Goal: Task Accomplishment & Management: Manage account settings

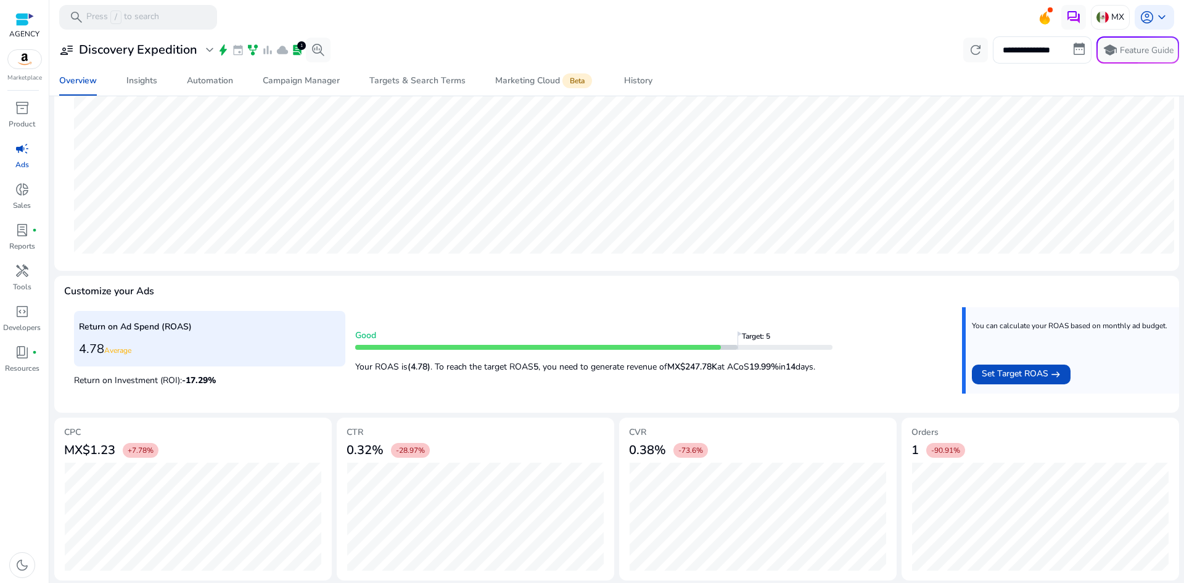
scroll to position [280, 0]
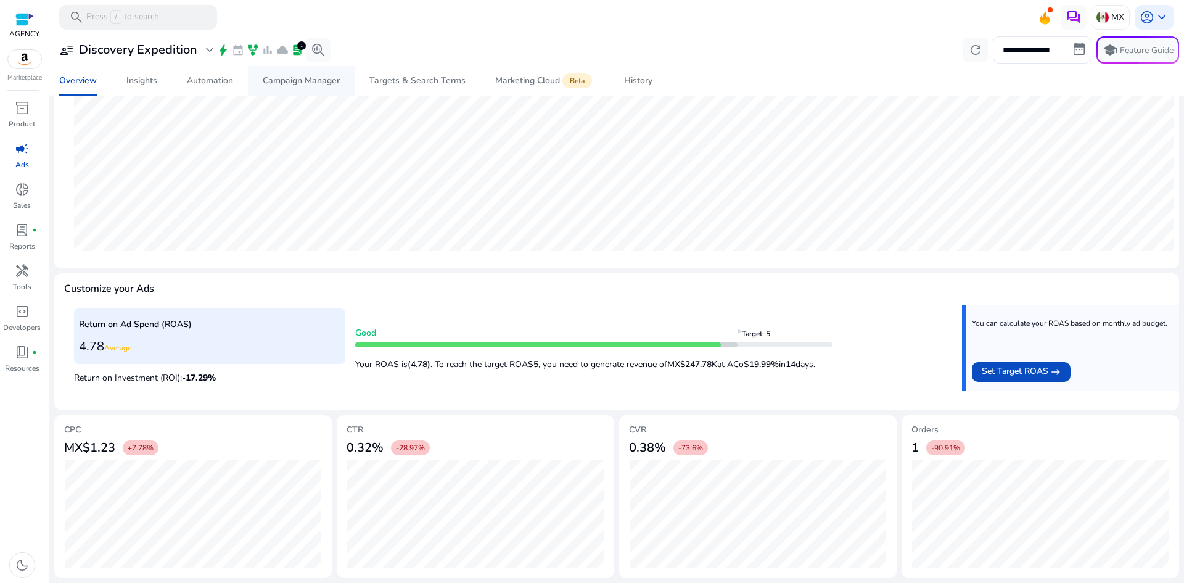
click at [316, 72] on span "Campaign Manager" at bounding box center [301, 81] width 77 height 30
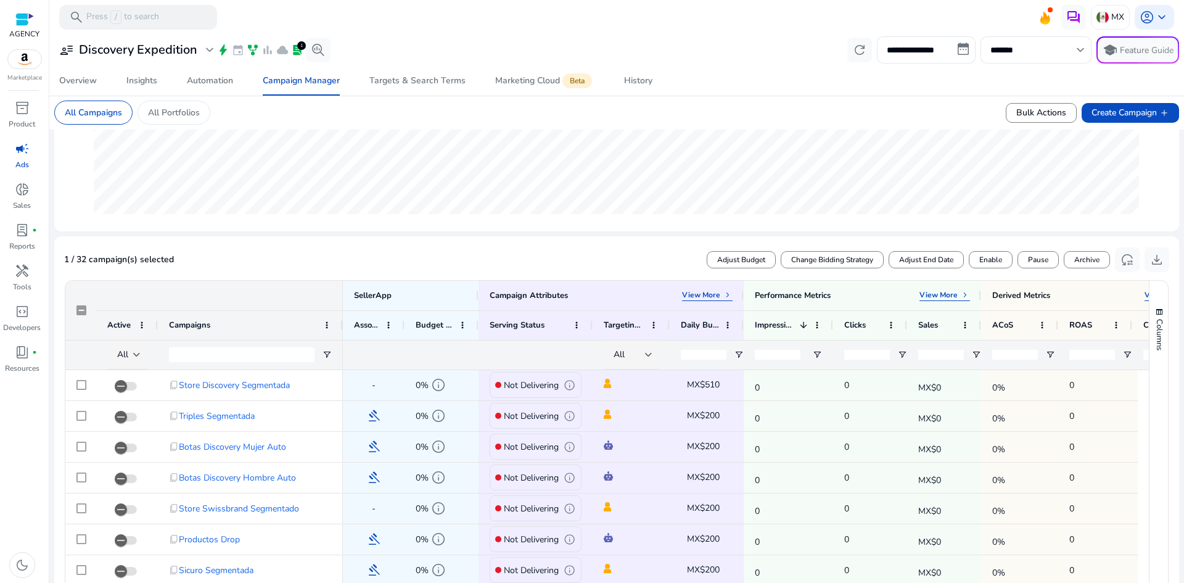
scroll to position [247, 0]
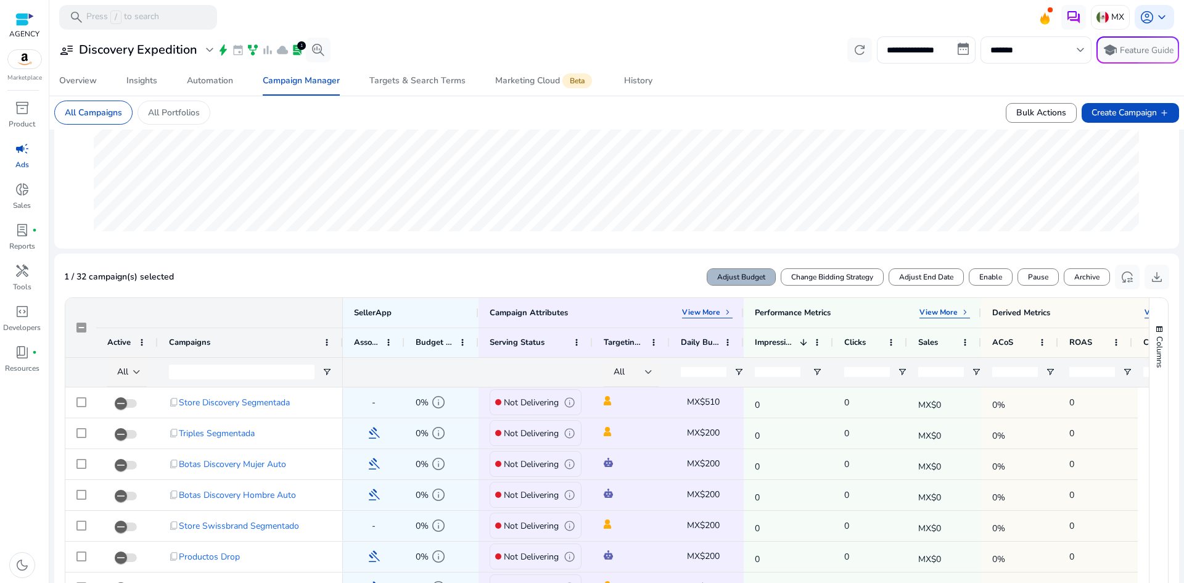
click at [756, 281] on span "Adjust Budget" at bounding box center [741, 276] width 48 height 11
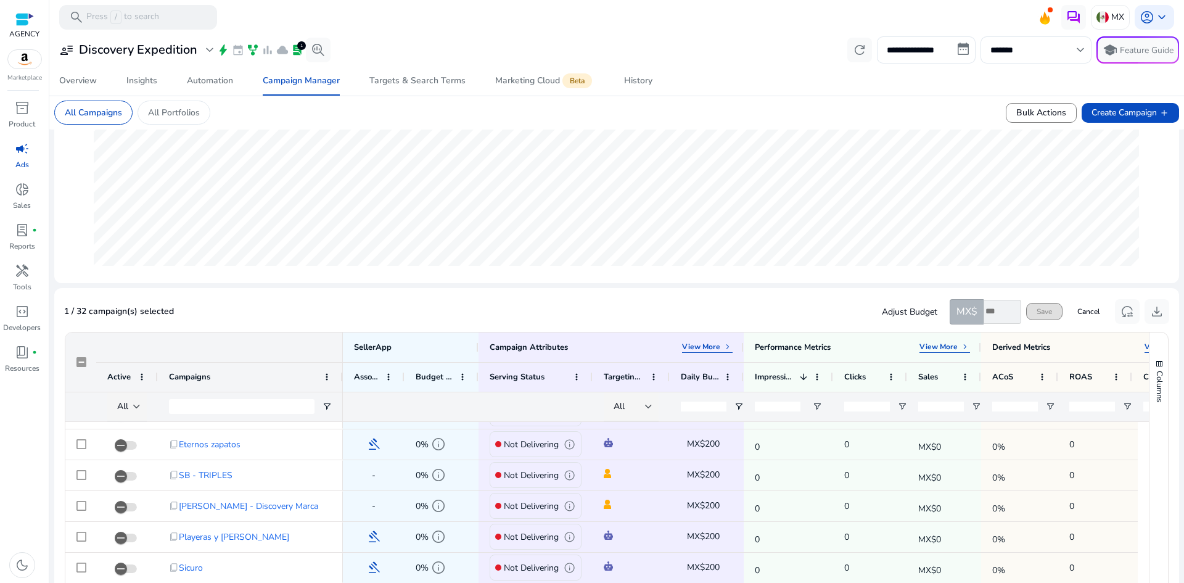
scroll to position [147, 0]
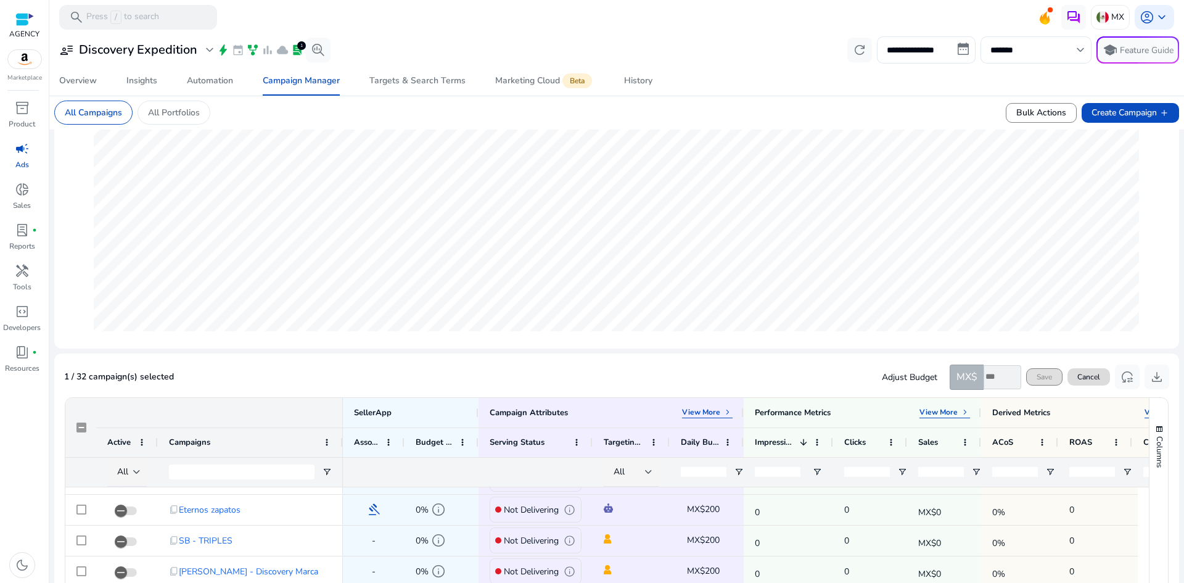
click at [1093, 379] on span "Cancel" at bounding box center [1088, 376] width 23 height 11
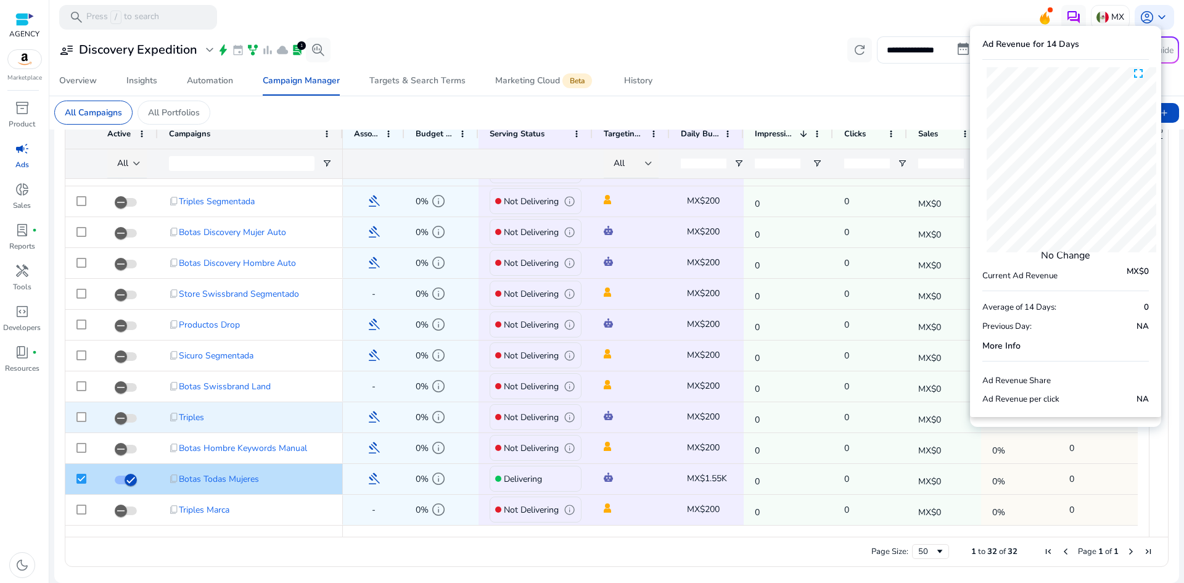
scroll to position [0, 0]
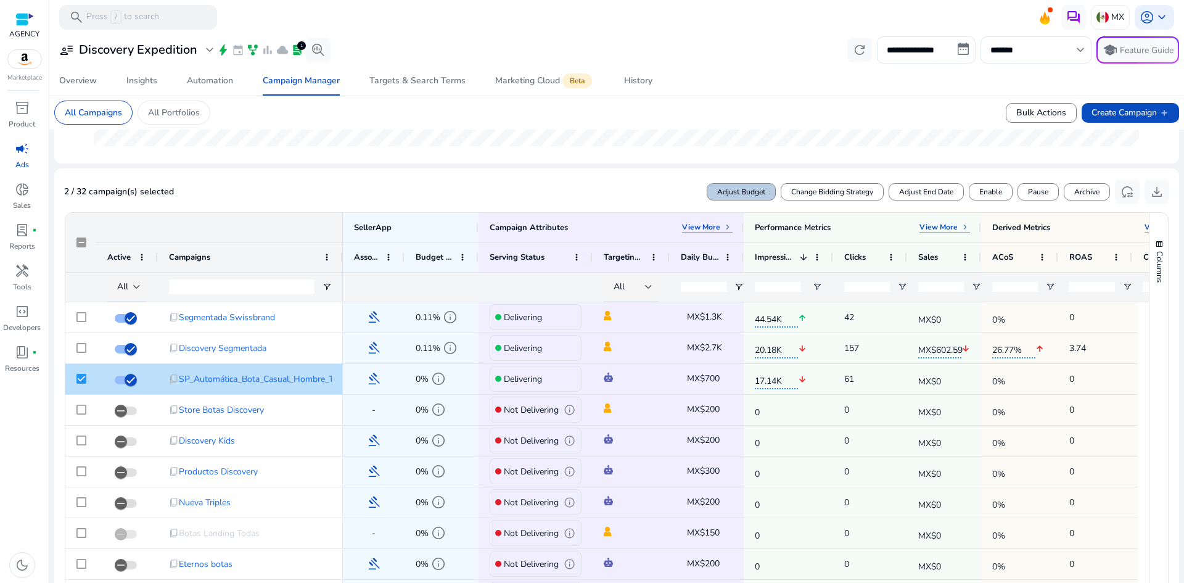
click at [724, 189] on span "Adjust Budget" at bounding box center [741, 191] width 48 height 11
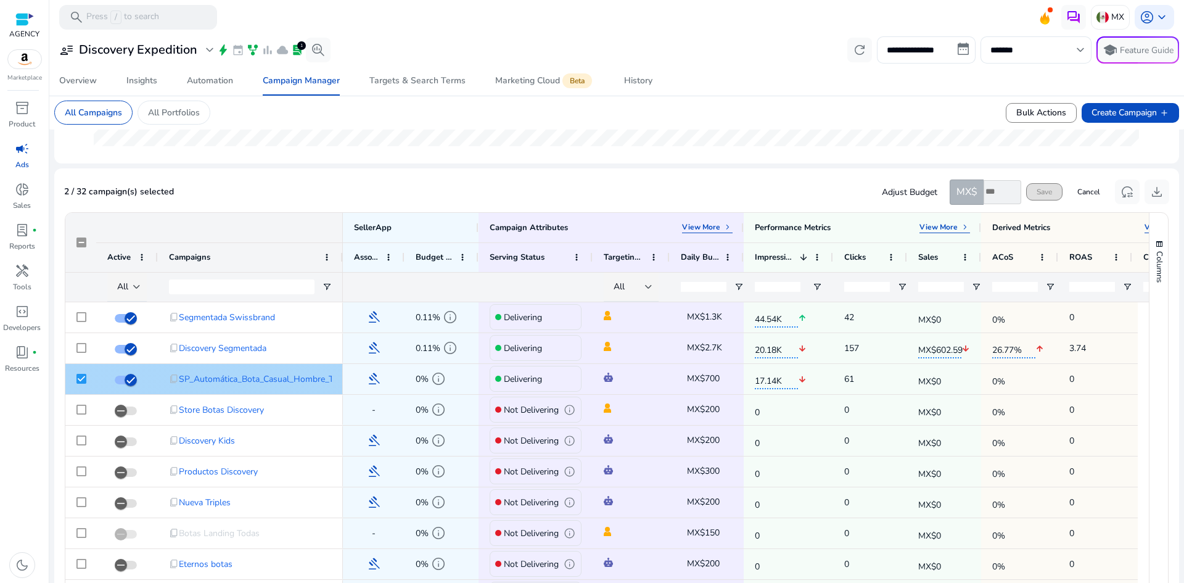
click at [711, 378] on span "MX$700" at bounding box center [703, 378] width 33 height 12
type input "*"
click at [1004, 191] on input "*" at bounding box center [1003, 192] width 38 height 24
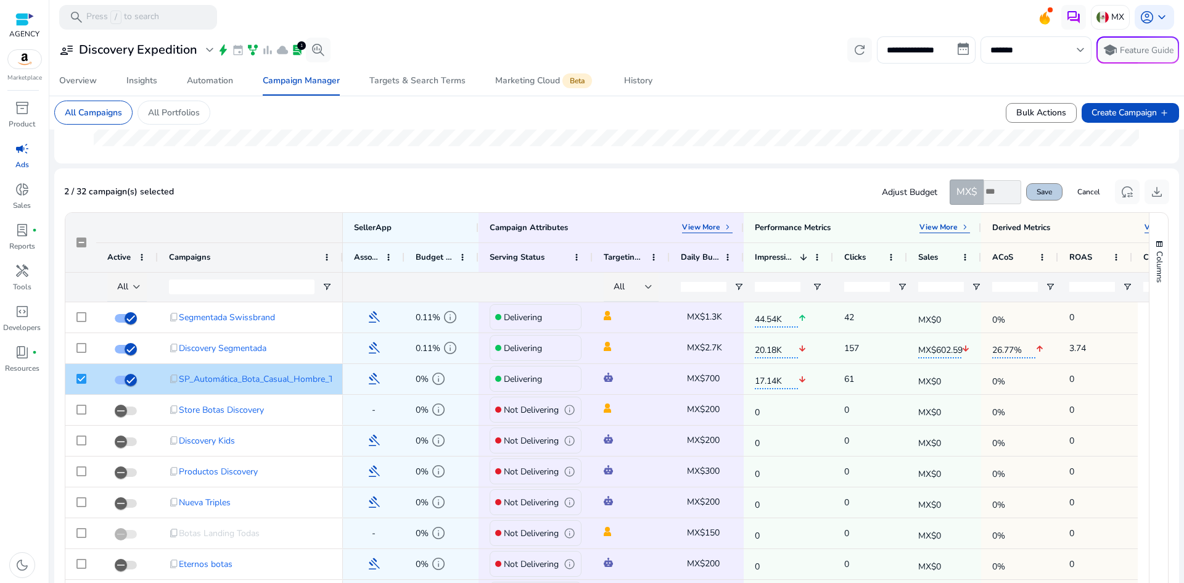
type input "****"
click at [1037, 195] on span "Save" at bounding box center [1044, 191] width 15 height 11
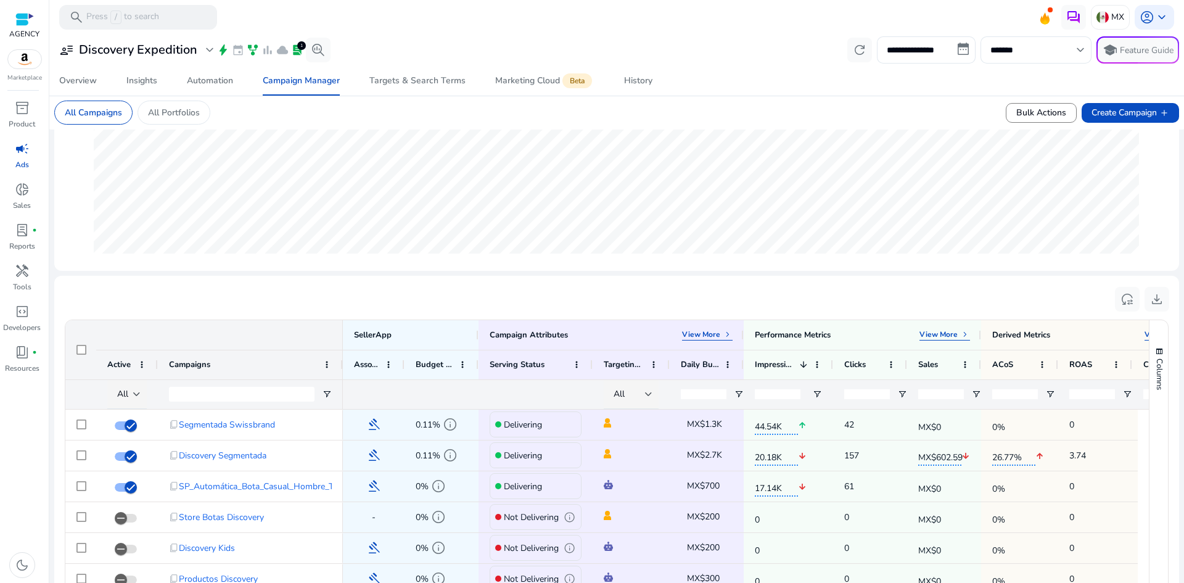
scroll to position [370, 0]
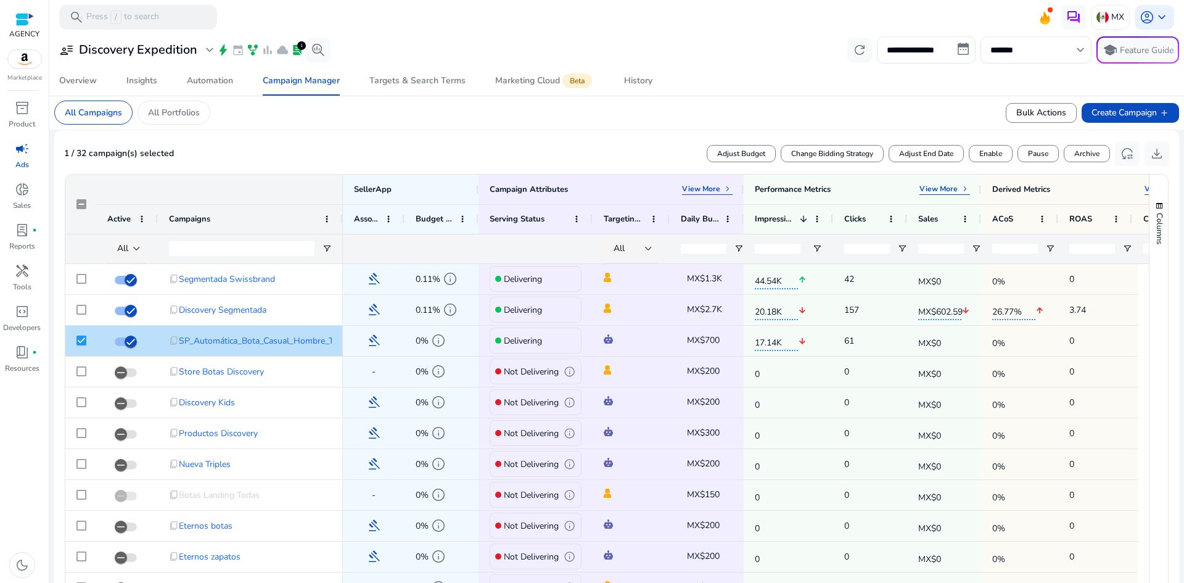
click at [737, 157] on span "Adjust Budget" at bounding box center [741, 153] width 48 height 11
click at [987, 155] on input "number" at bounding box center [1003, 154] width 38 height 24
type input "****"
click at [1039, 156] on span "Save" at bounding box center [1044, 153] width 15 height 11
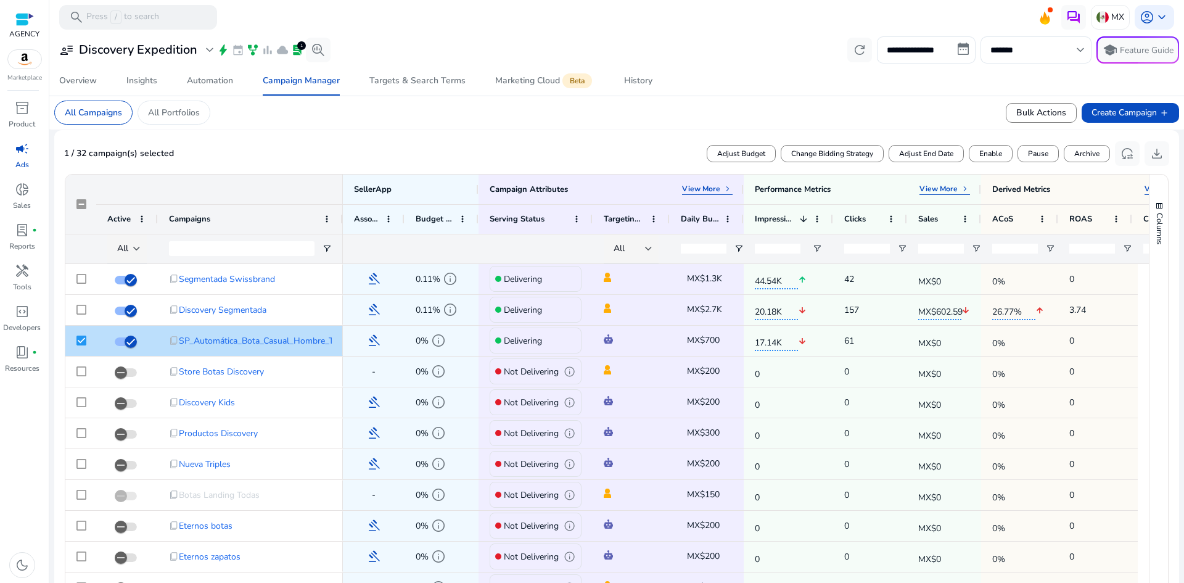
click at [876, 109] on mat-card "All Campaigns All Portfolios Bulk Actions Create Campaign add" at bounding box center [616, 113] width 1145 height 34
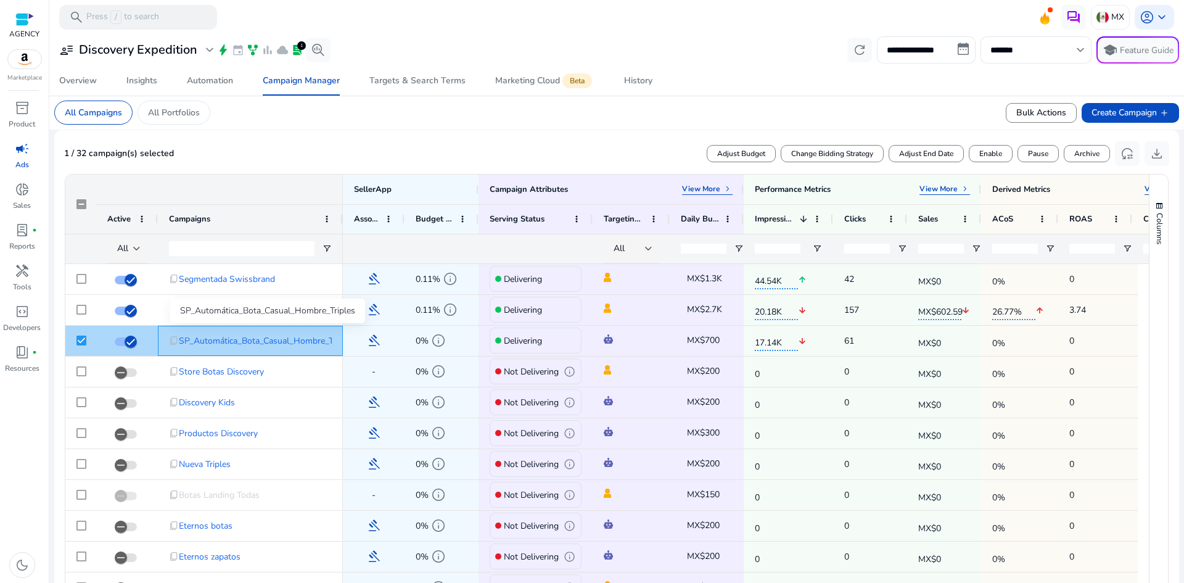
click at [244, 337] on span "SP_Automática_Bota_Casual_Hombre_Triples" at bounding box center [266, 340] width 175 height 25
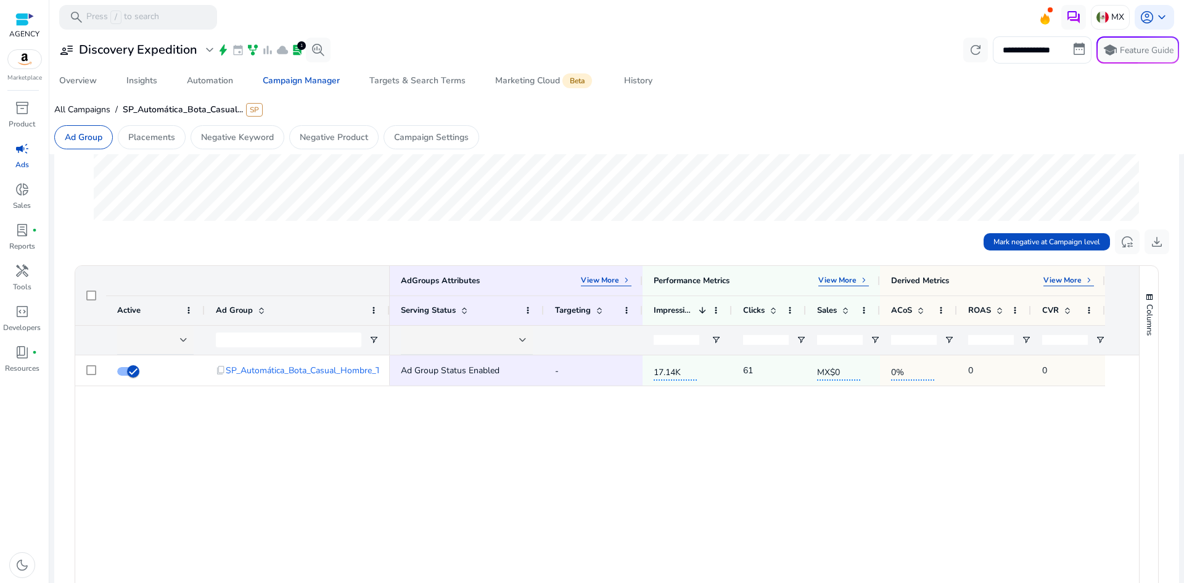
scroll to position [370, 0]
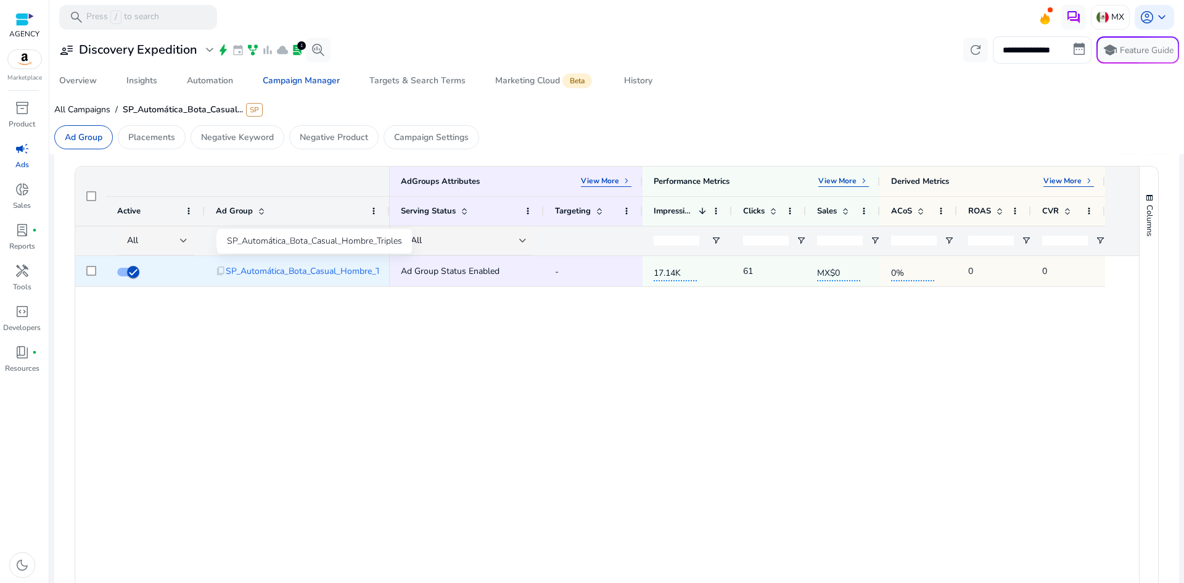
click at [299, 268] on span "SP_Automática_Bota_Casual_Hombre_Triples" at bounding box center [313, 270] width 175 height 25
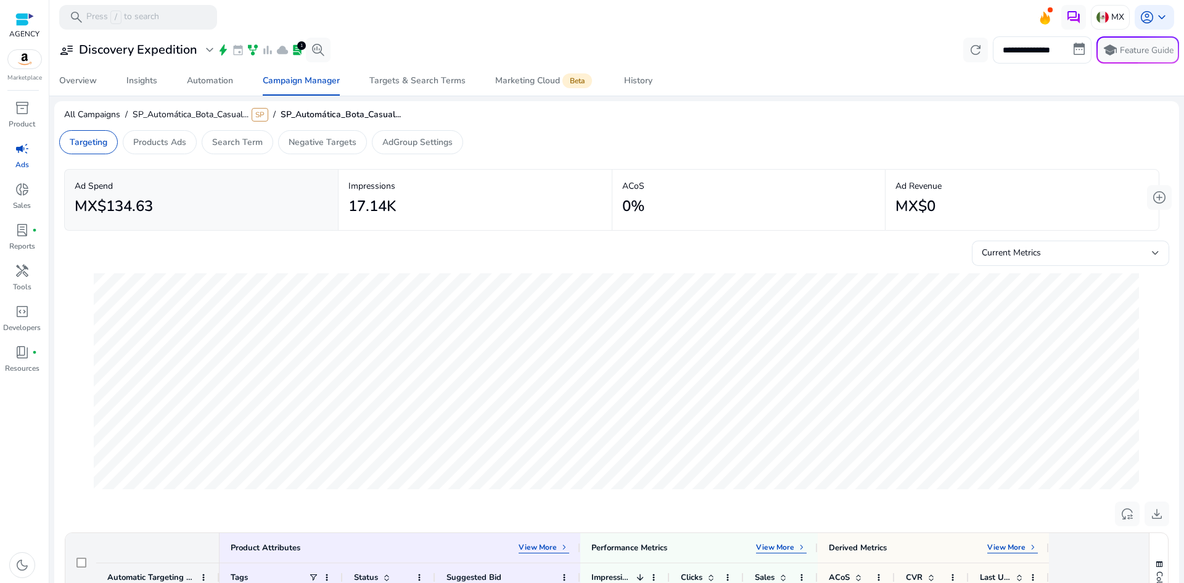
scroll to position [308, 0]
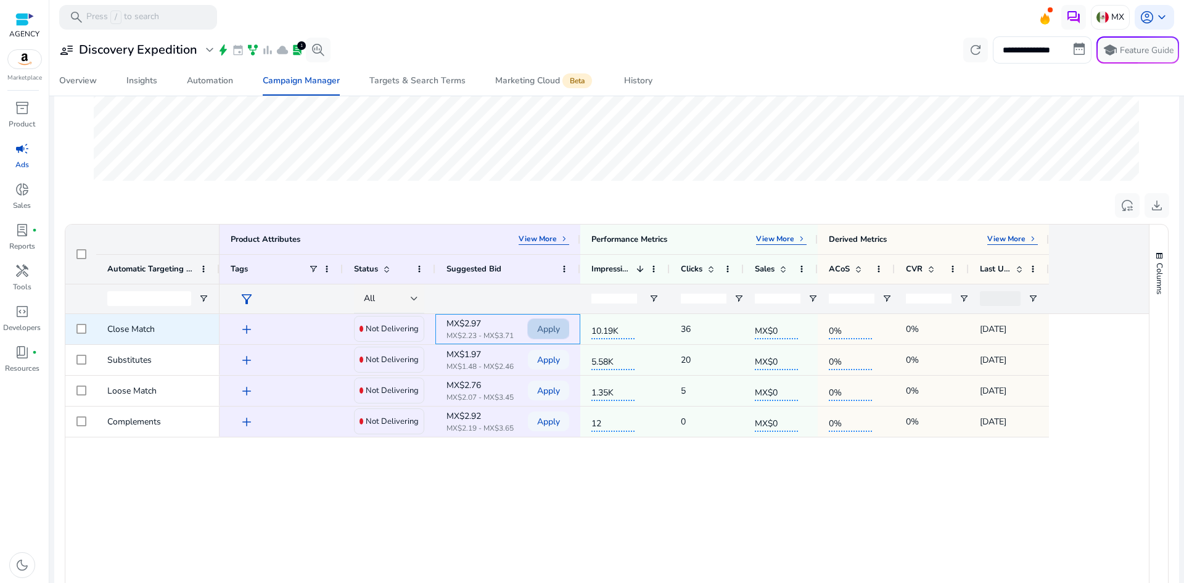
click at [556, 323] on span "Apply" at bounding box center [548, 328] width 23 height 25
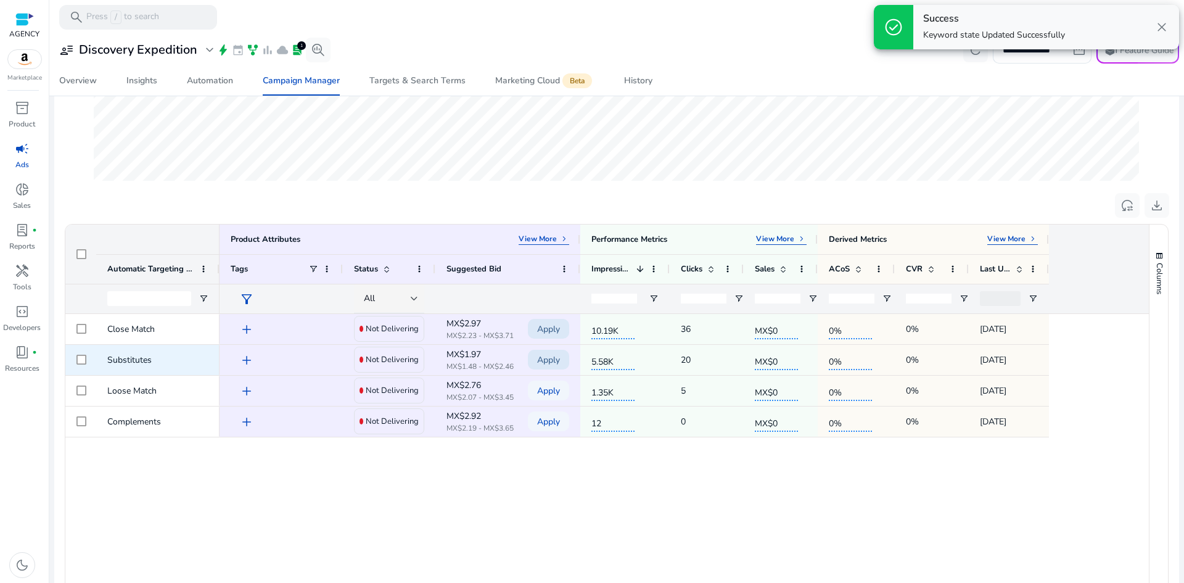
click at [554, 352] on span "Apply" at bounding box center [548, 359] width 23 height 25
click at [554, 387] on span "Apply" at bounding box center [548, 390] width 23 height 25
click at [551, 419] on span "Apply" at bounding box center [548, 421] width 23 height 25
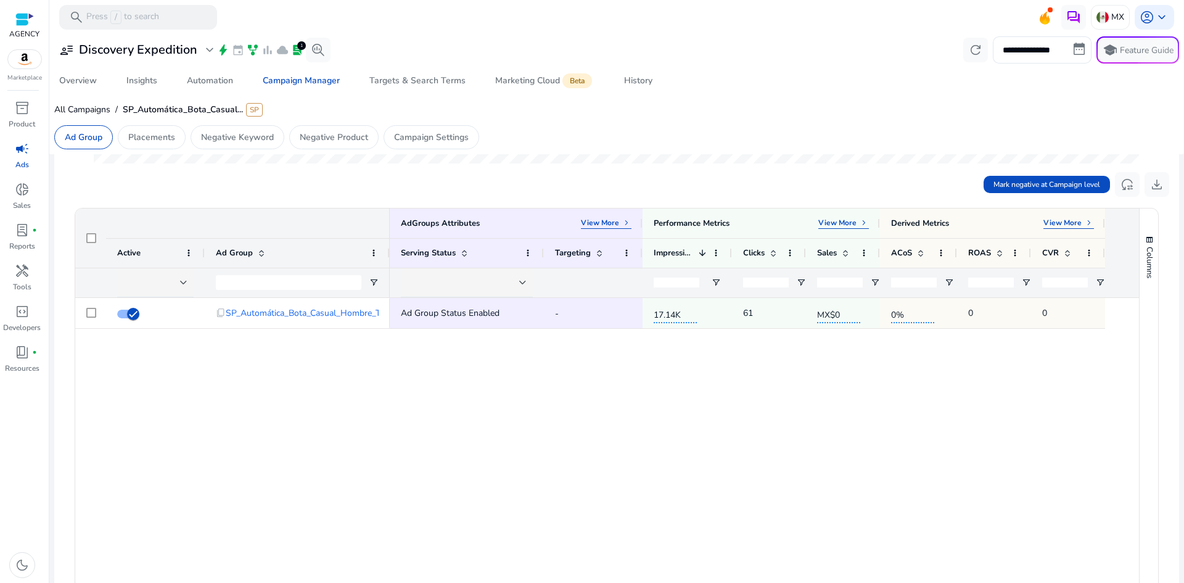
scroll to position [370, 0]
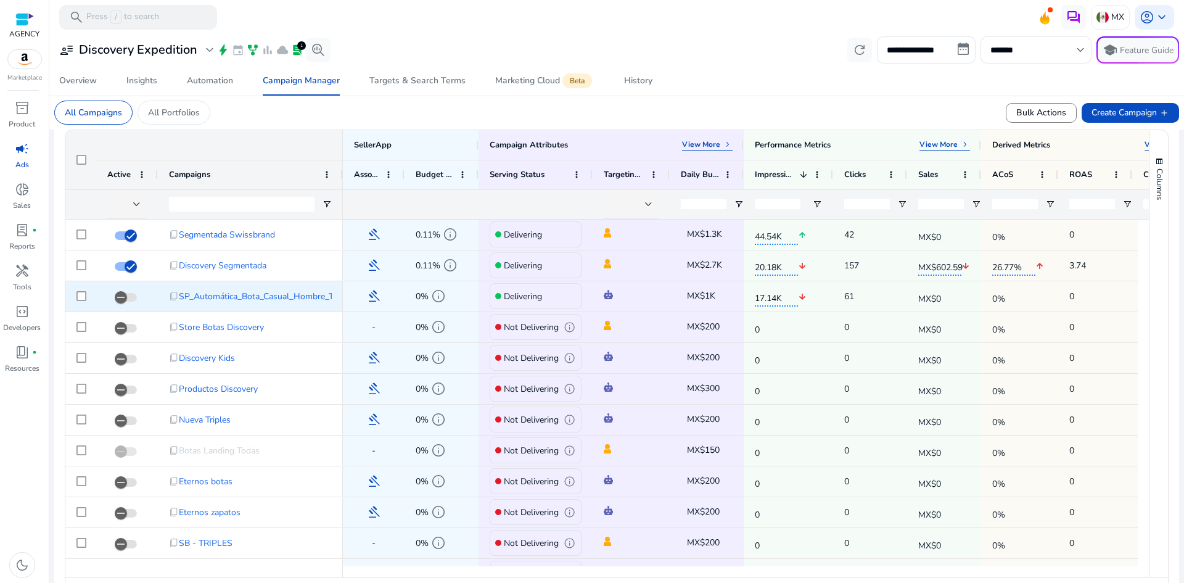
scroll to position [432, 0]
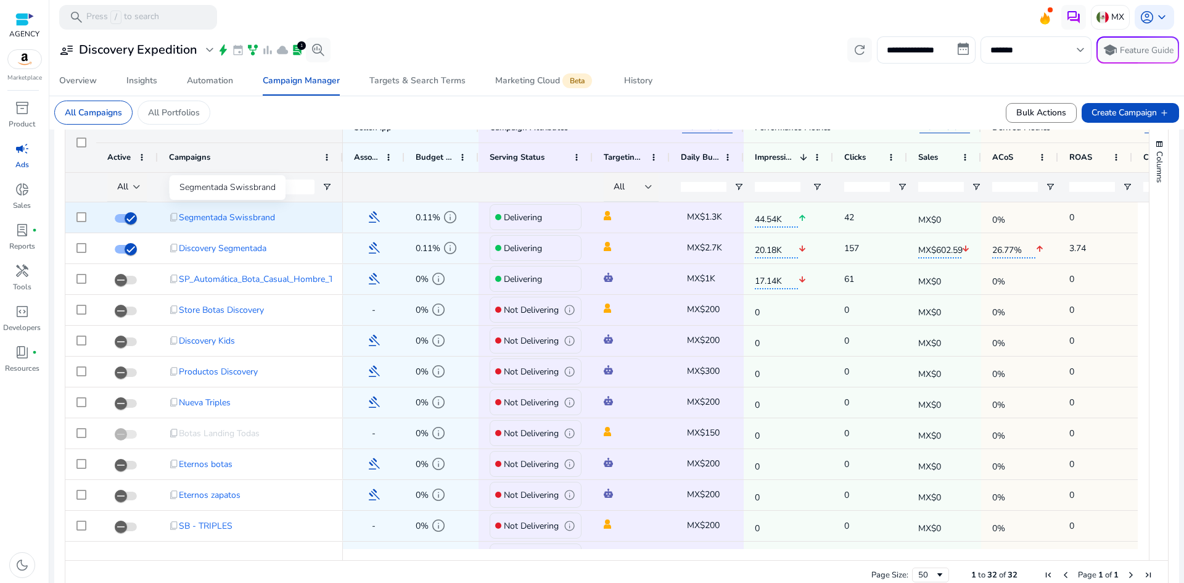
click at [251, 218] on span "Segmentada Swissbrand" at bounding box center [227, 217] width 96 height 25
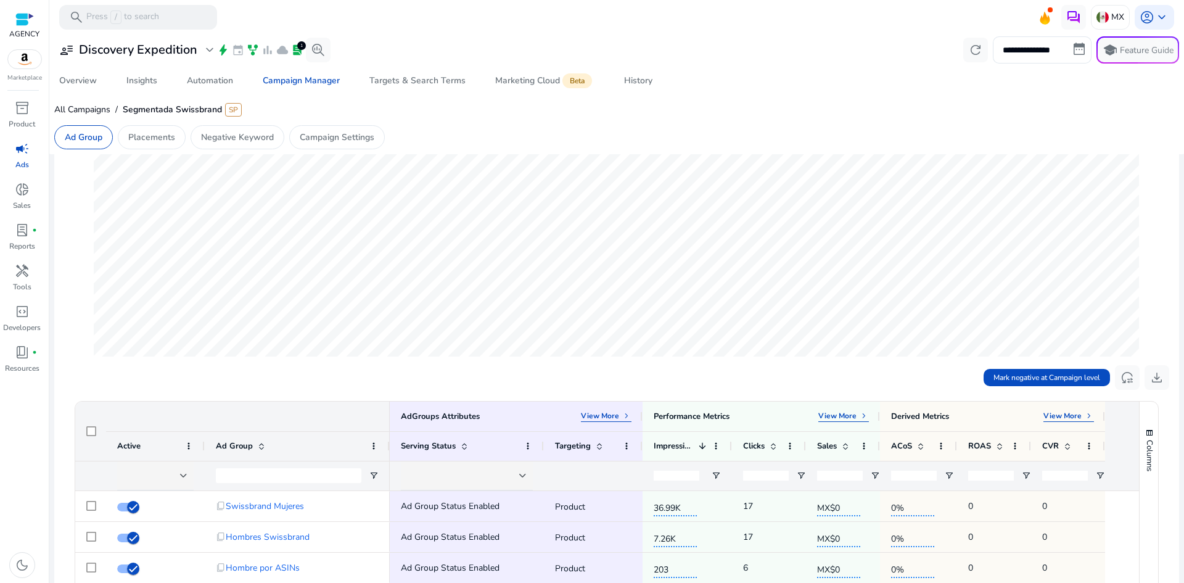
scroll to position [308, 0]
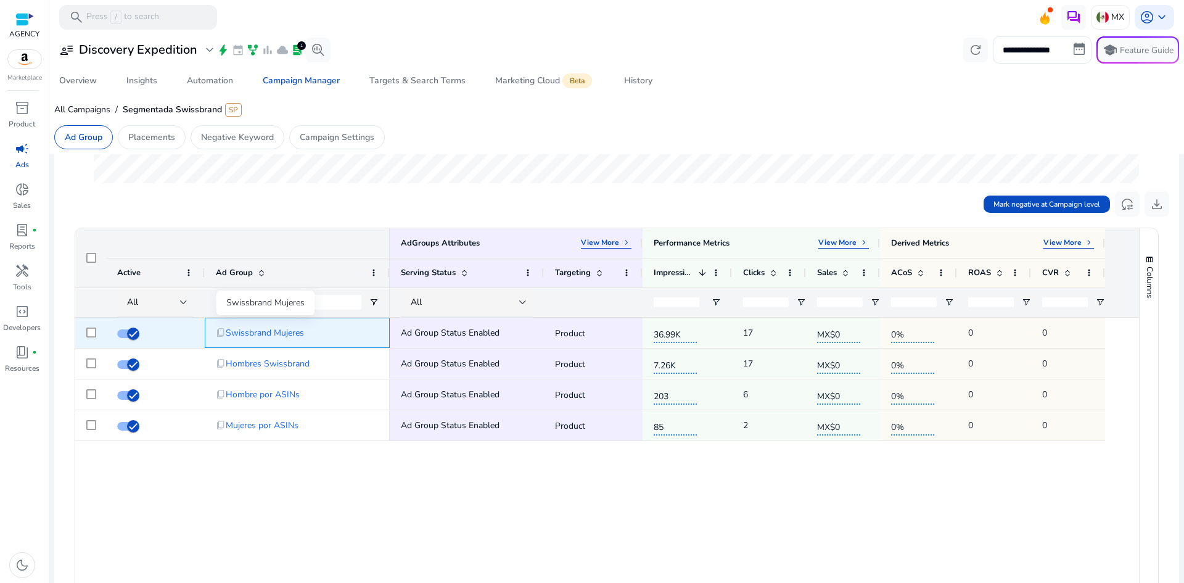
click at [285, 327] on span "Swissbrand Mujeres" at bounding box center [265, 332] width 78 height 25
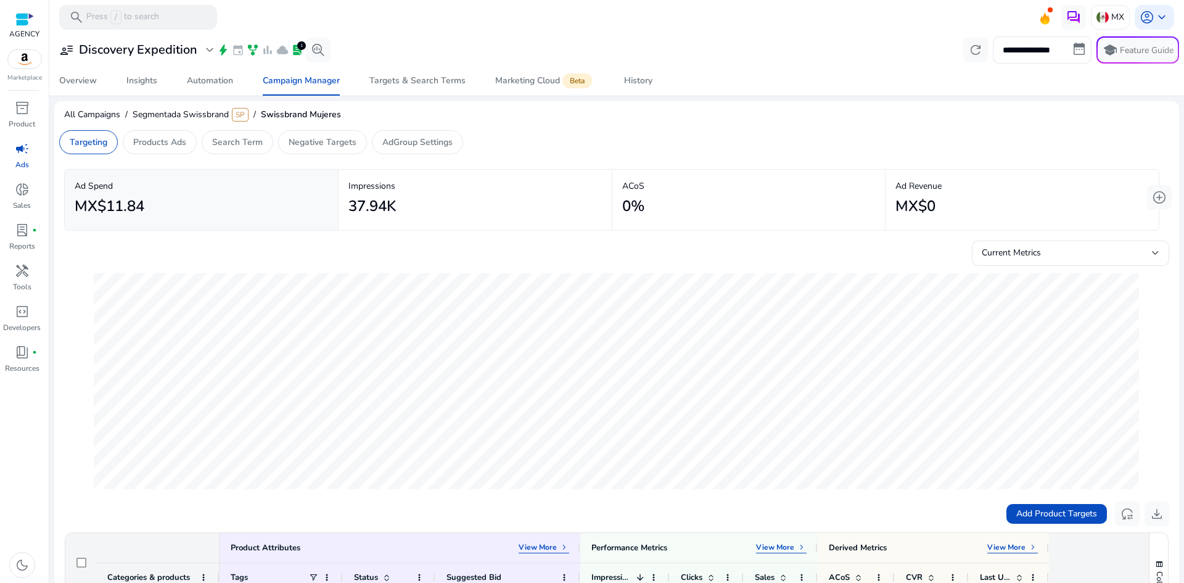
scroll to position [308, 0]
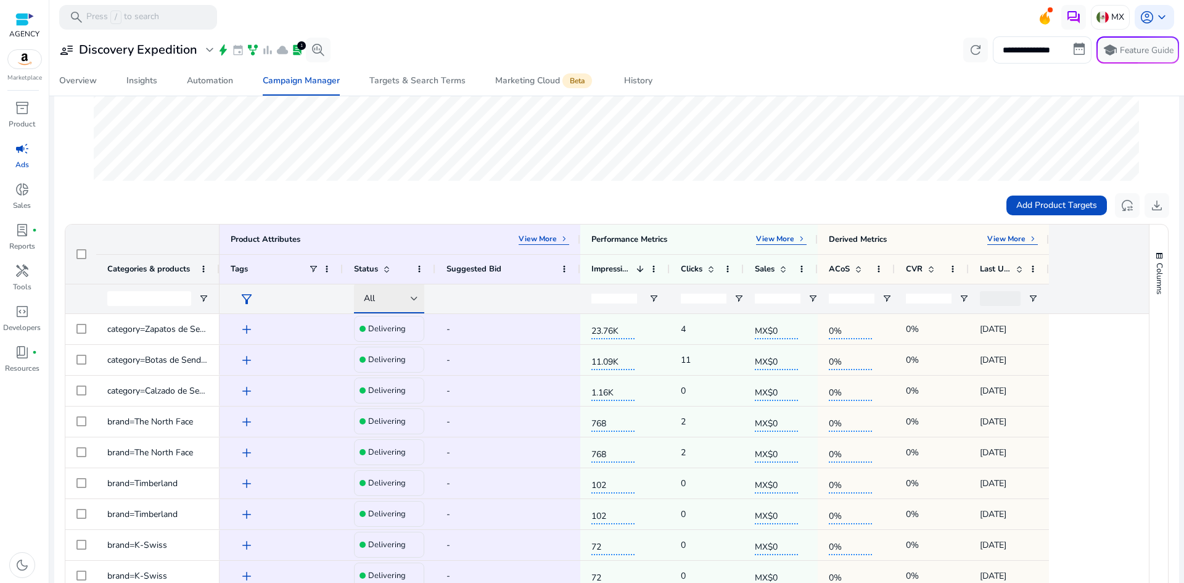
click at [416, 301] on div at bounding box center [414, 298] width 7 height 5
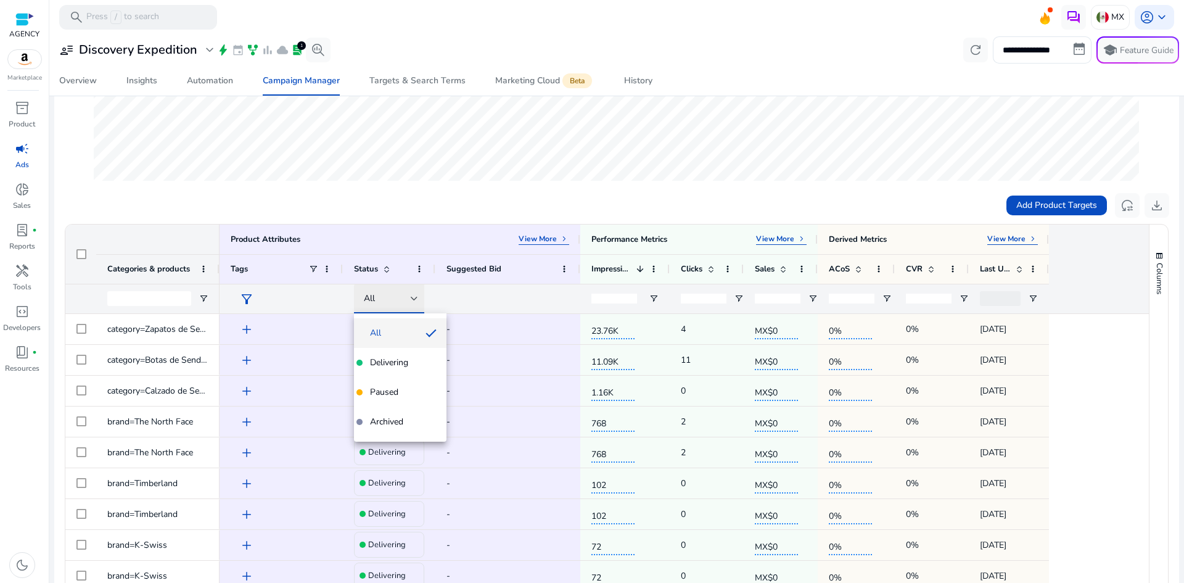
click at [416, 301] on div at bounding box center [592, 291] width 1184 height 583
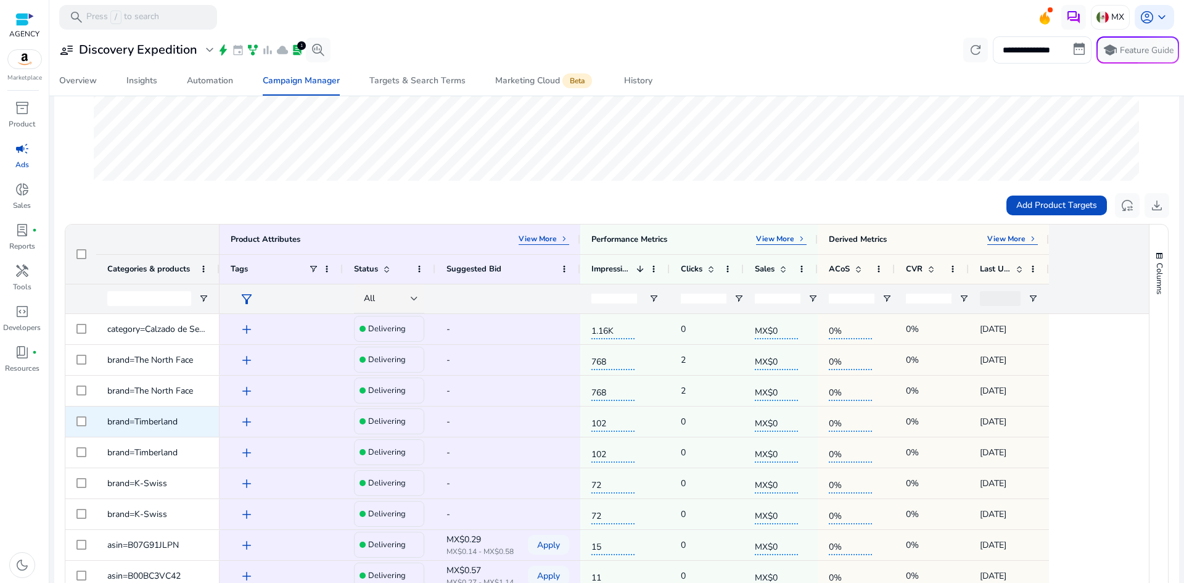
scroll to position [247, 0]
